Goal: Obtain resource: Obtain resource

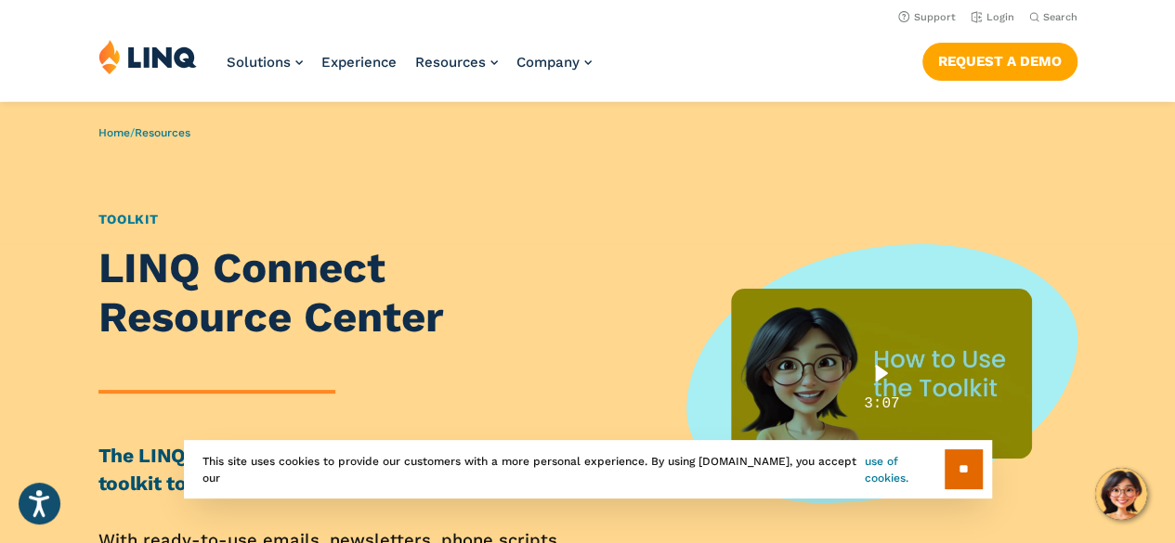
click at [877, 475] on link "use of cookies." at bounding box center [904, 469] width 79 height 33
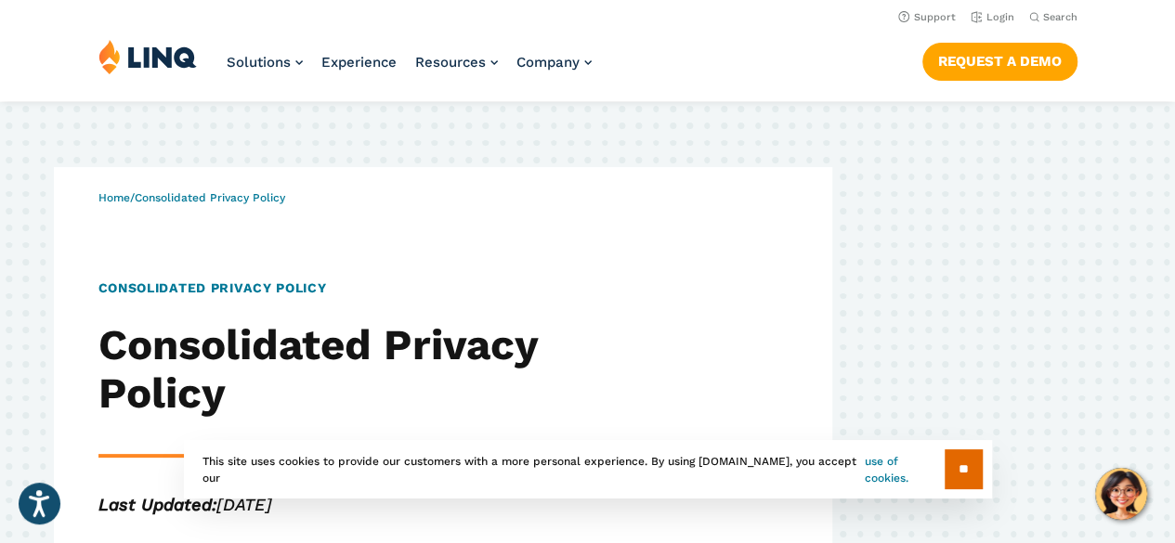
click at [880, 467] on link "use of cookies." at bounding box center [904, 469] width 79 height 33
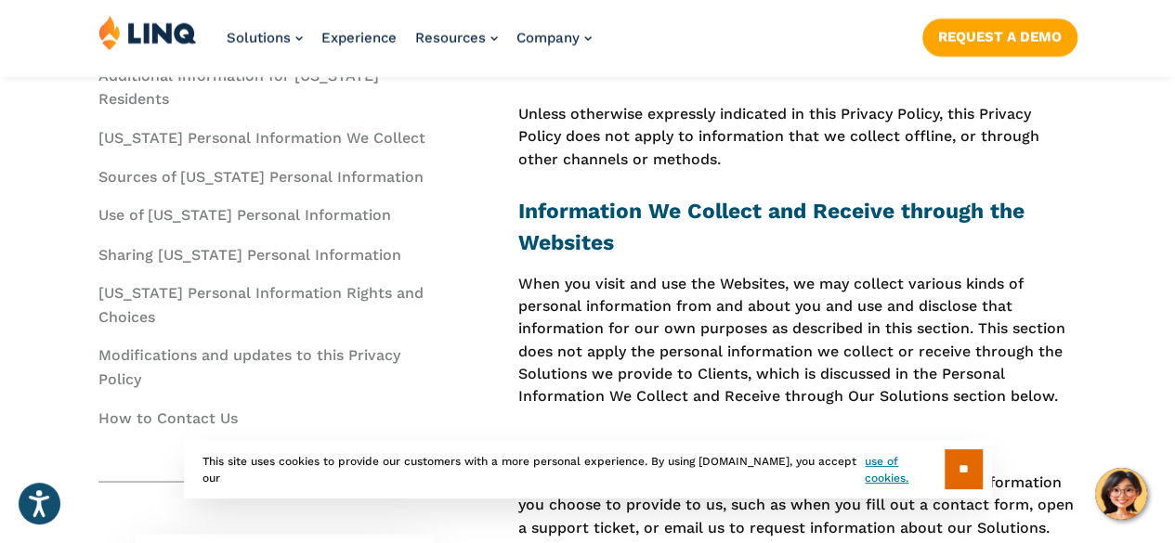
scroll to position [1577, 0]
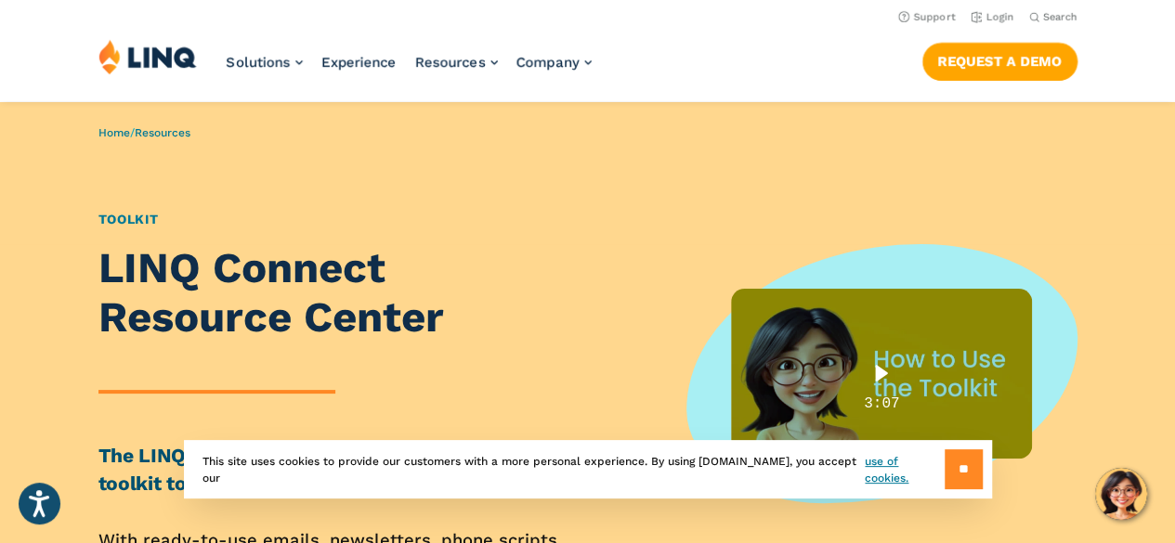
click at [960, 463] on input "**" at bounding box center [963, 469] width 38 height 40
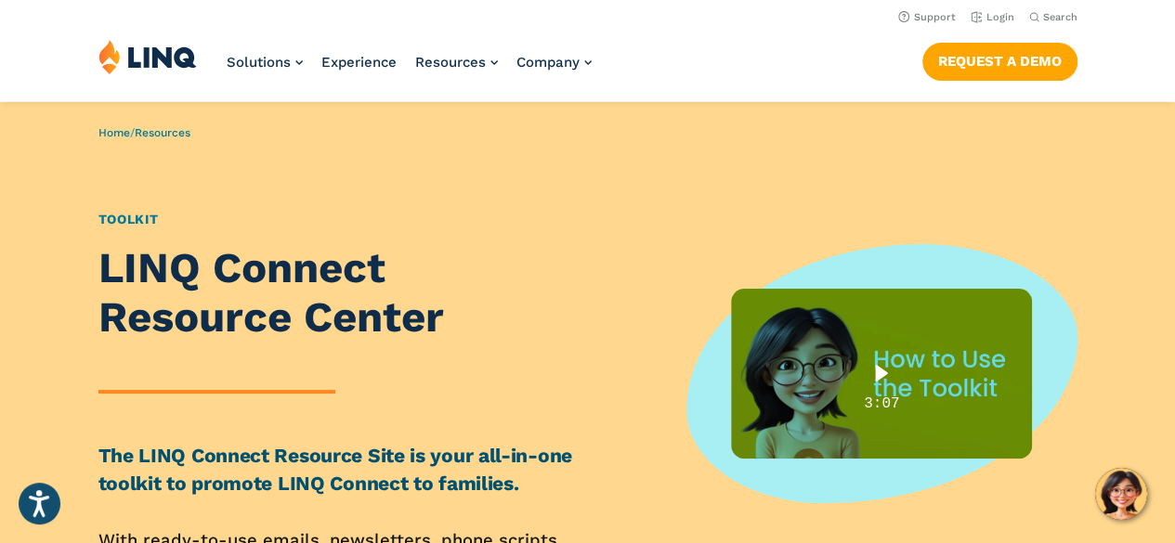
click at [878, 375] on div "Play" at bounding box center [881, 373] width 56 height 35
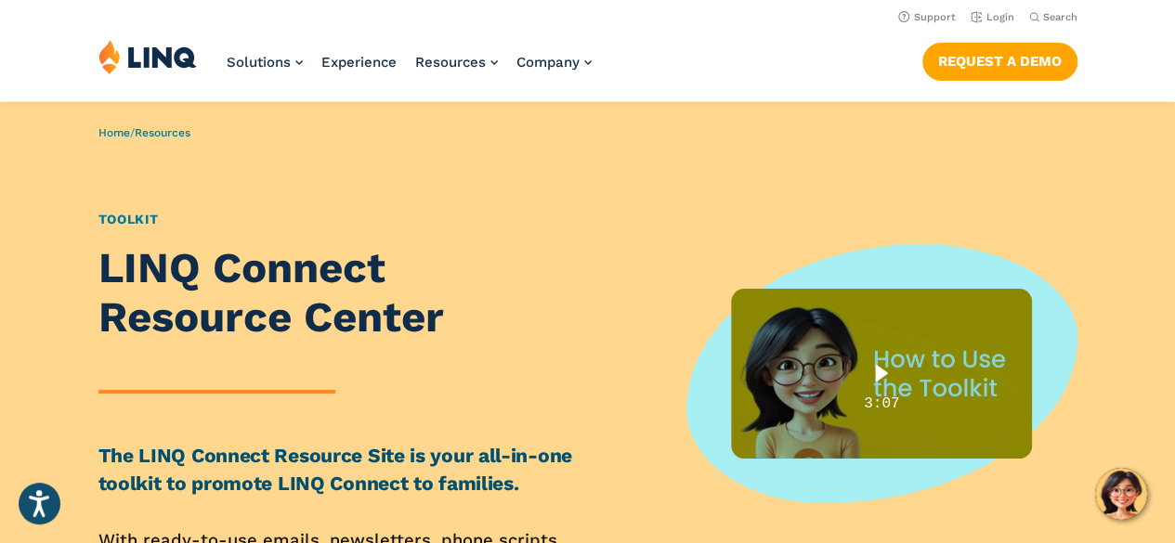
click at [880, 377] on div "Play" at bounding box center [881, 373] width 56 height 35
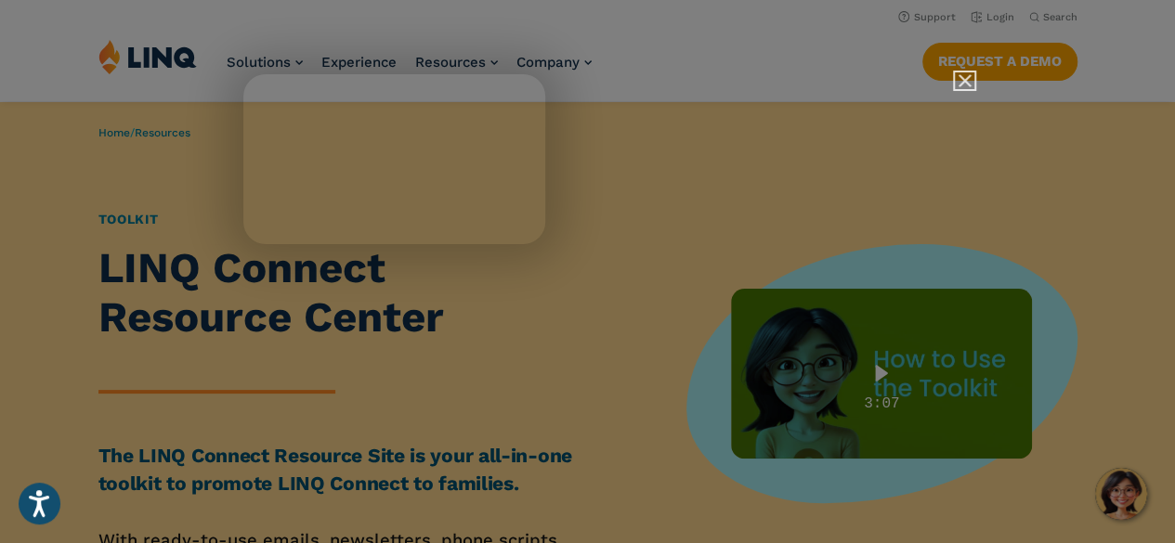
click at [960, 79] on img "Close" at bounding box center [957, 89] width 32 height 32
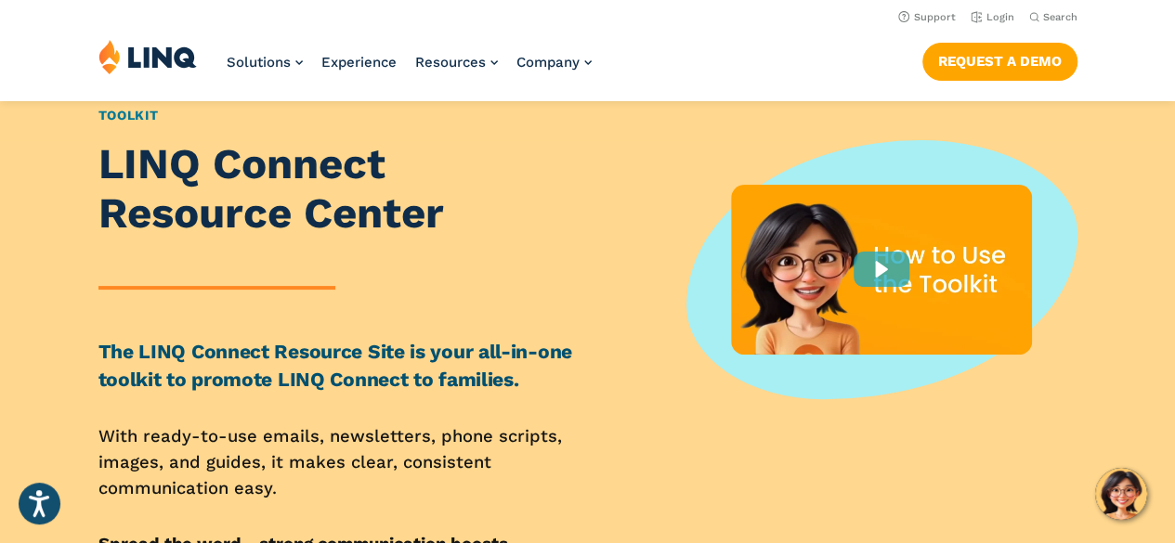
scroll to position [95, 0]
